Goal: Navigation & Orientation: Find specific page/section

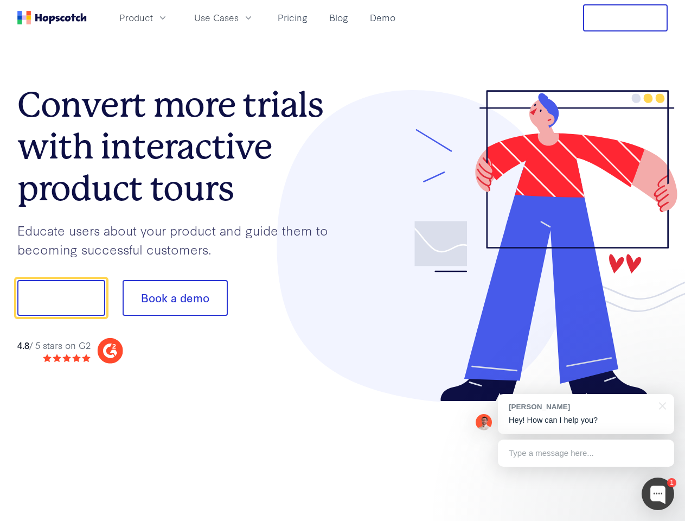
click at [343, 260] on div at bounding box center [505, 246] width 325 height 312
click at [153, 17] on span "Product" at bounding box center [136, 18] width 34 height 14
click at [239, 17] on span "Use Cases" at bounding box center [216, 18] width 44 height 14
click at [625, 18] on button "Free Trial" at bounding box center [625, 17] width 85 height 27
click at [61, 298] on button "Show me!" at bounding box center [61, 298] width 88 height 36
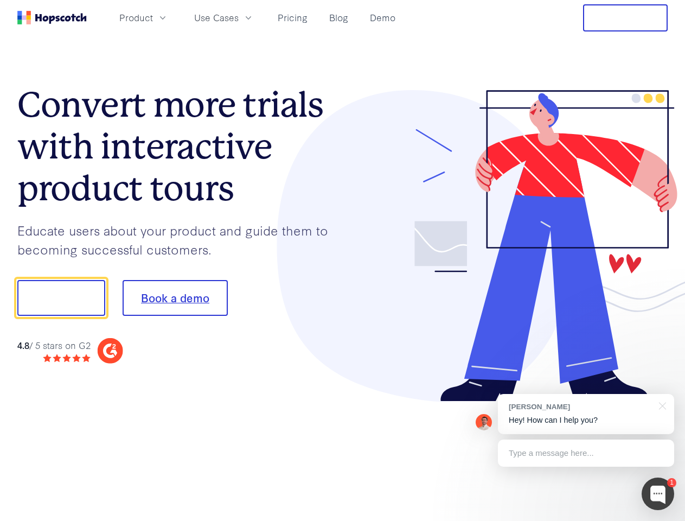
click at [175, 298] on button "Book a demo" at bounding box center [175, 298] width 105 height 36
click at [658, 494] on div at bounding box center [658, 493] width 33 height 33
click at [586, 414] on div "[PERSON_NAME] Hey! How can I help you?" at bounding box center [586, 414] width 176 height 40
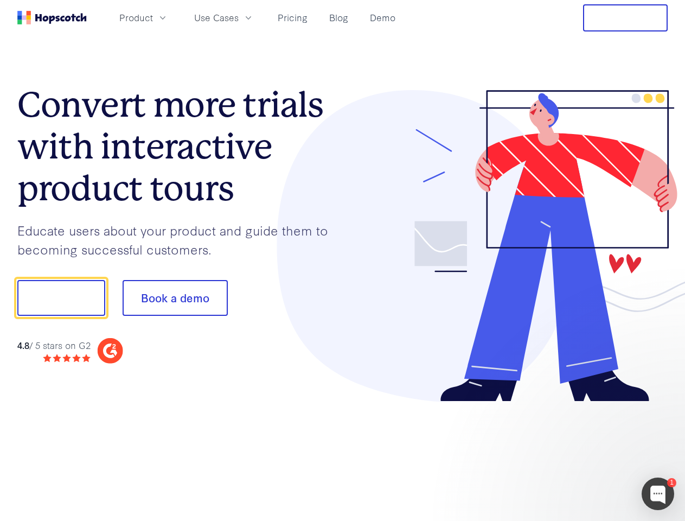
click at [661, 405] on div at bounding box center [572, 297] width 203 height 362
click at [586, 453] on div at bounding box center [572, 297] width 203 height 362
